Goal: Task Accomplishment & Management: Use online tool/utility

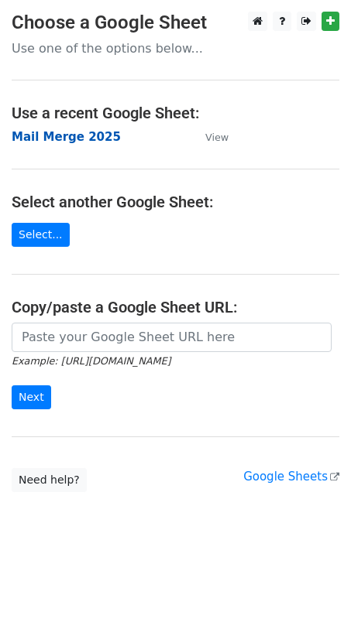
click at [50, 135] on strong "Mail Merge 2025" at bounding box center [66, 137] width 109 height 14
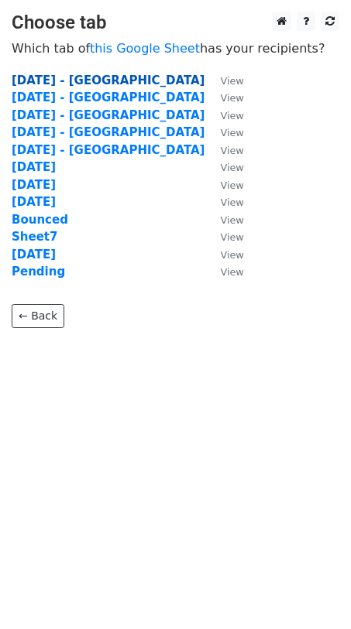
click at [63, 81] on strong "[DATE] - [GEOGRAPHIC_DATA]" at bounding box center [108, 81] width 193 height 14
